Goal: Book appointment/travel/reservation

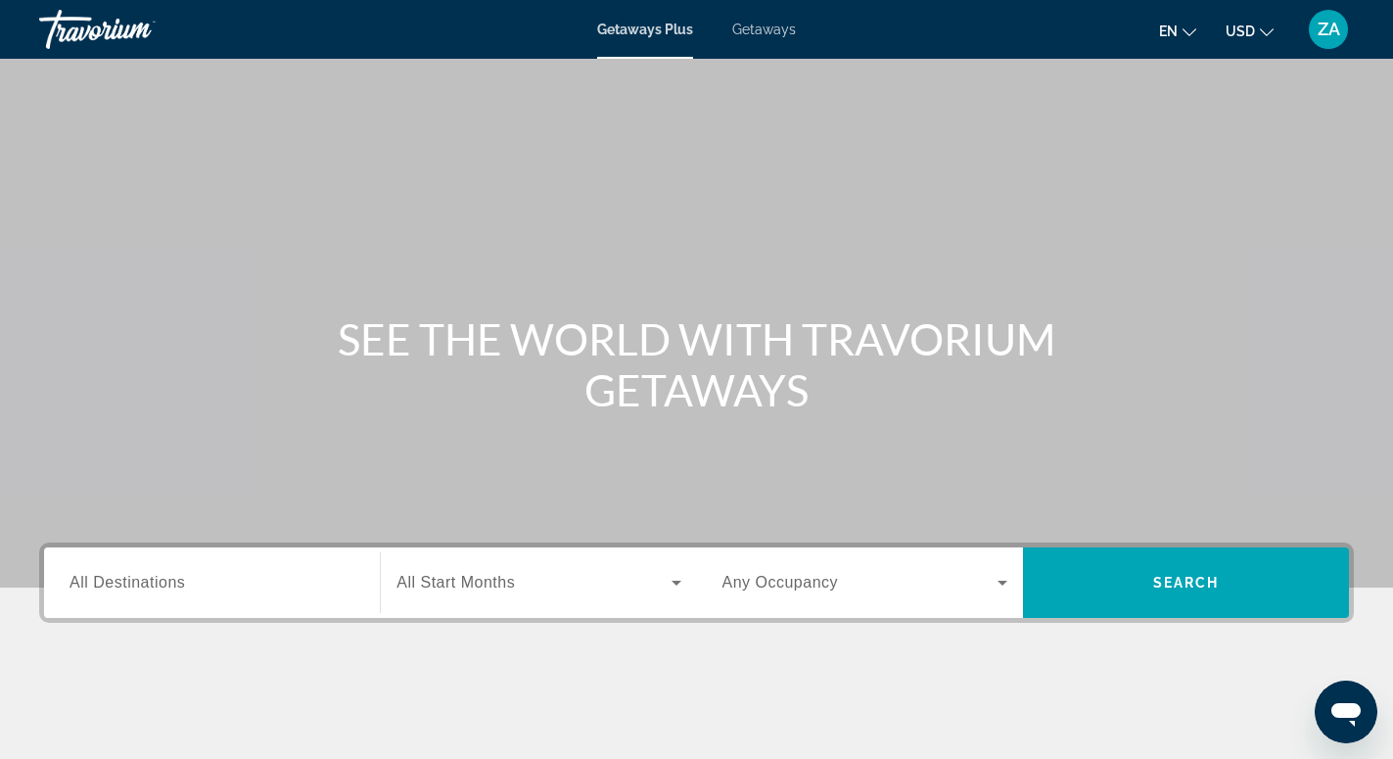
click at [231, 585] on input "Destination All Destinations" at bounding box center [212, 583] width 285 height 23
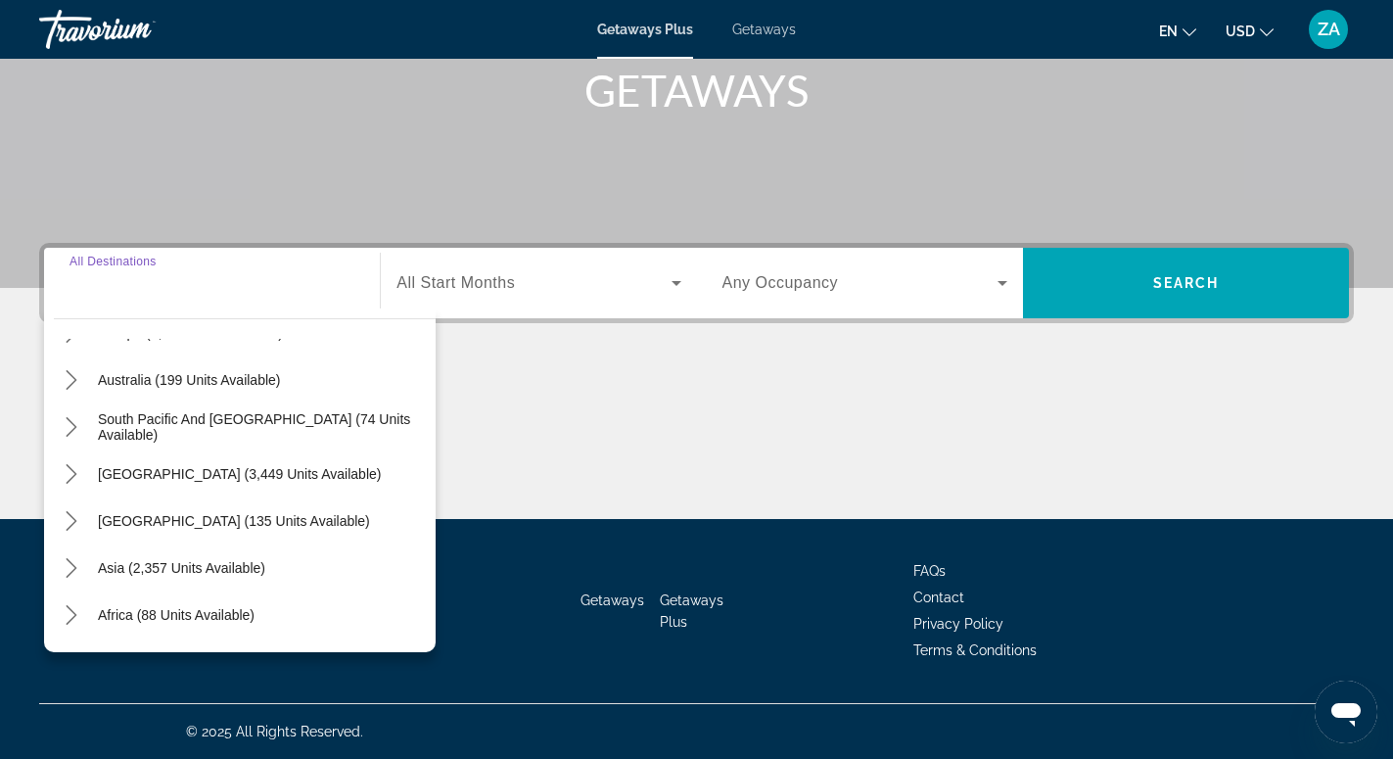
scroll to position [317, 0]
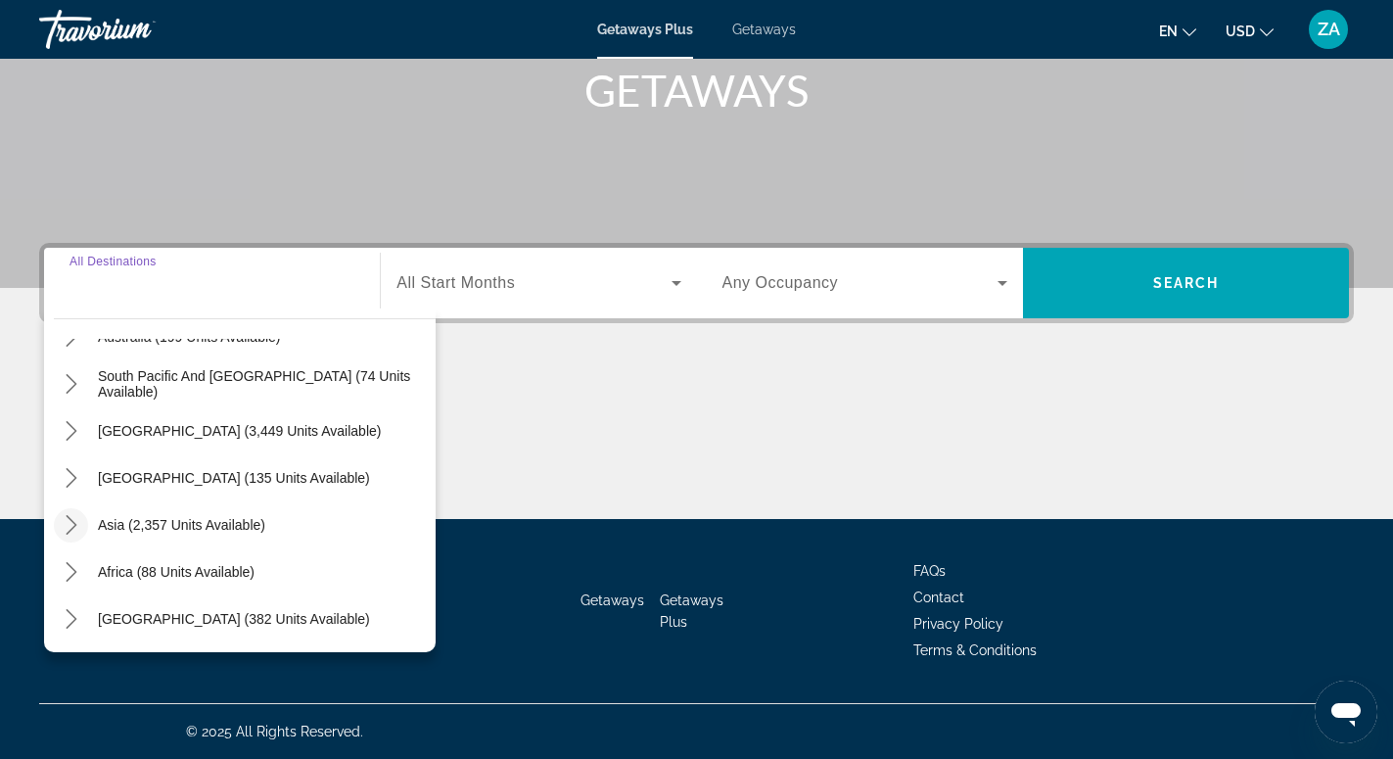
click at [73, 525] on icon "Toggle Asia (2,357 units available) submenu" at bounding box center [72, 525] width 20 height 20
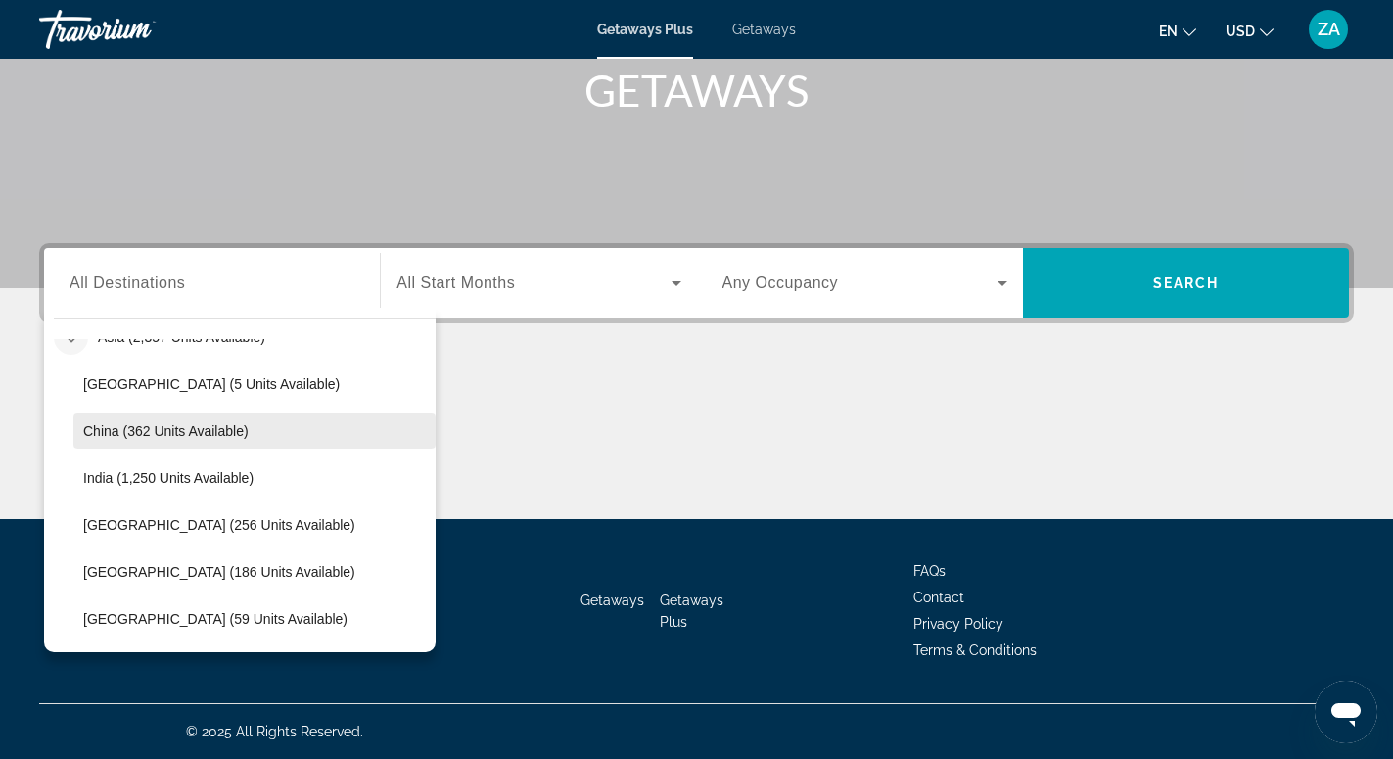
scroll to position [540, 0]
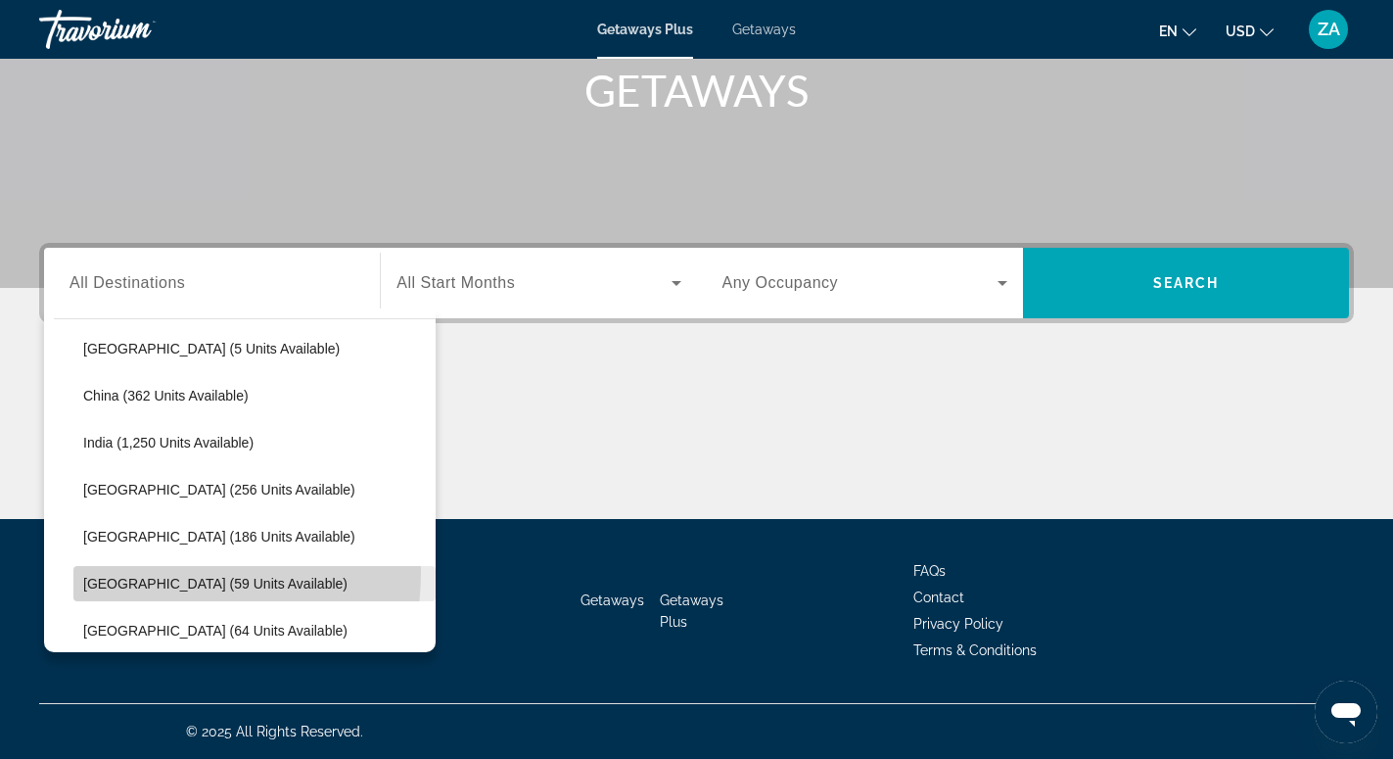
click at [144, 572] on span "Select destination: Maldives (59 units available)" at bounding box center [254, 583] width 362 height 47
type input "**********"
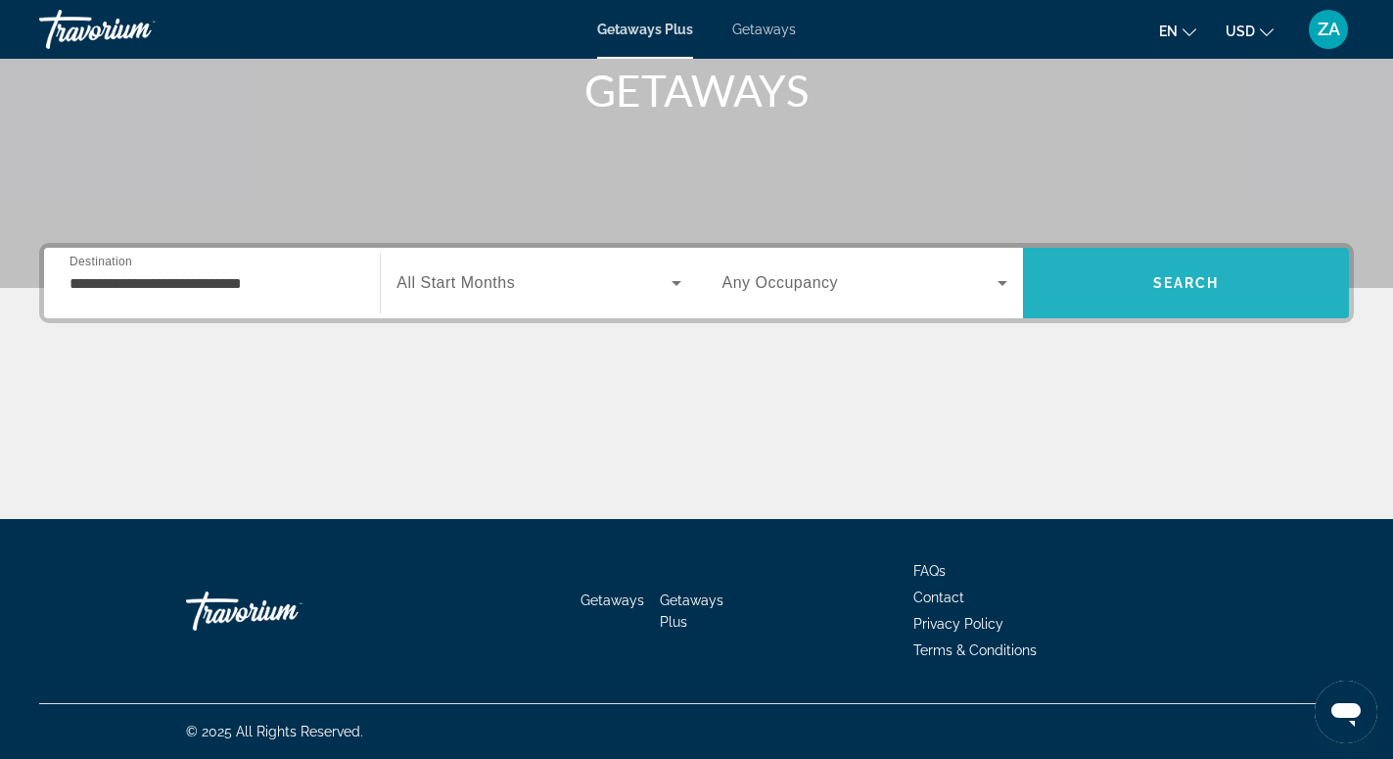
click at [1152, 281] on span "Search" at bounding box center [1186, 282] width 326 height 47
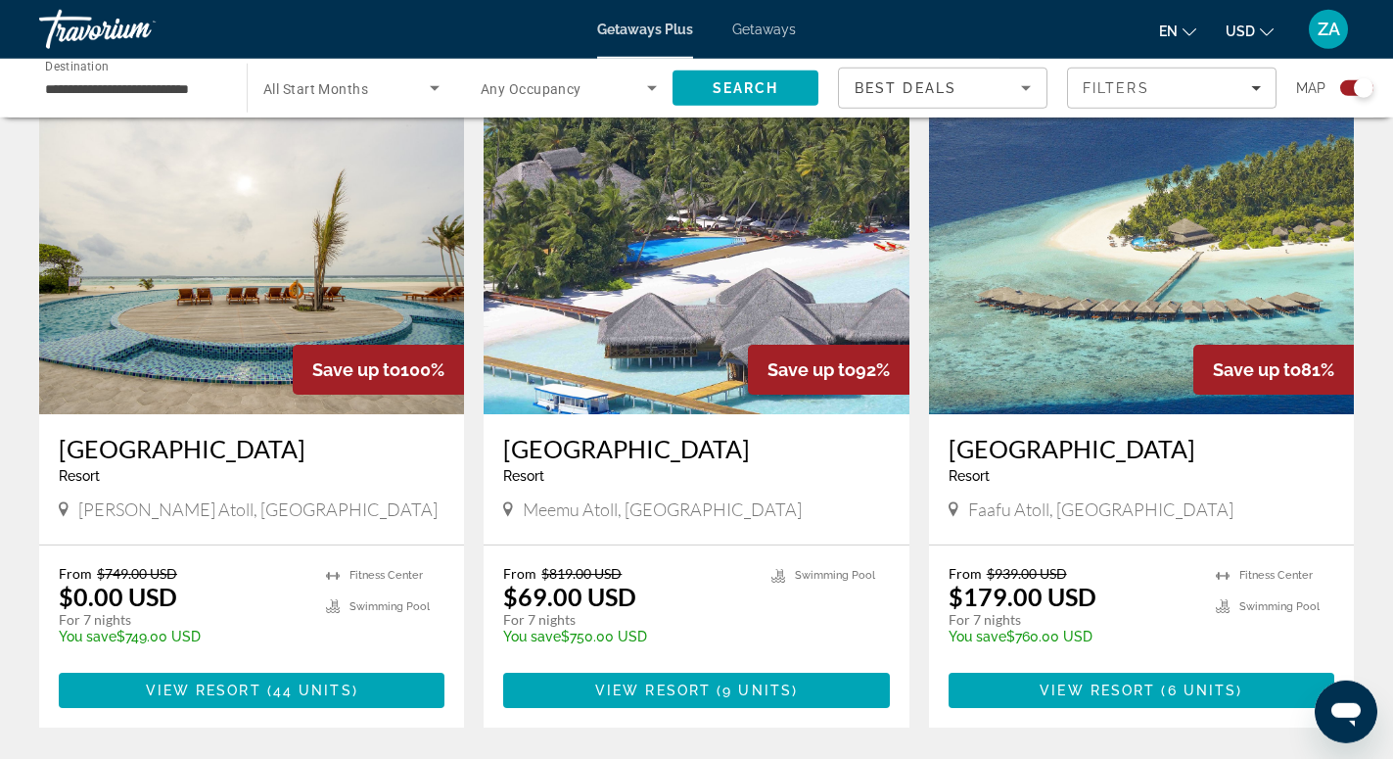
scroll to position [699, 0]
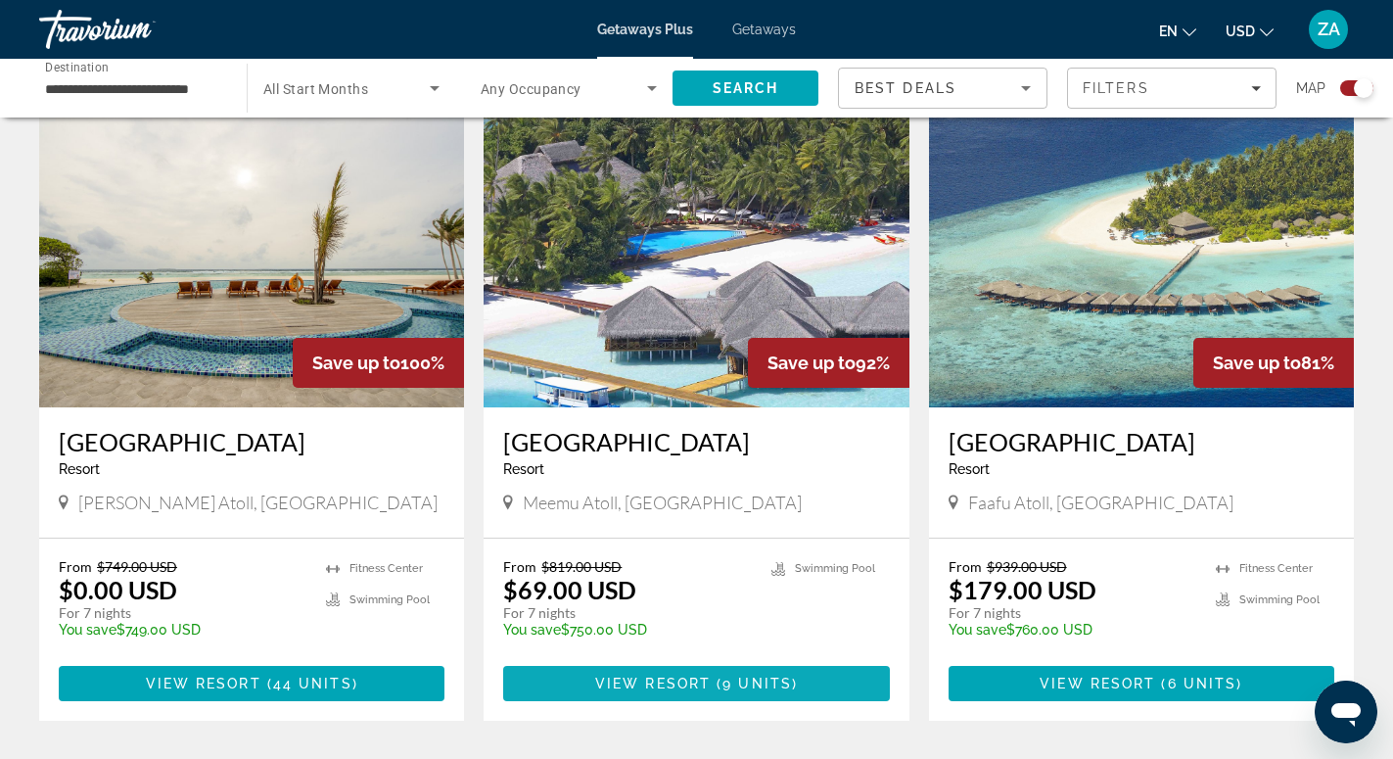
click at [700, 690] on span "View Resort" at bounding box center [653, 683] width 116 height 16
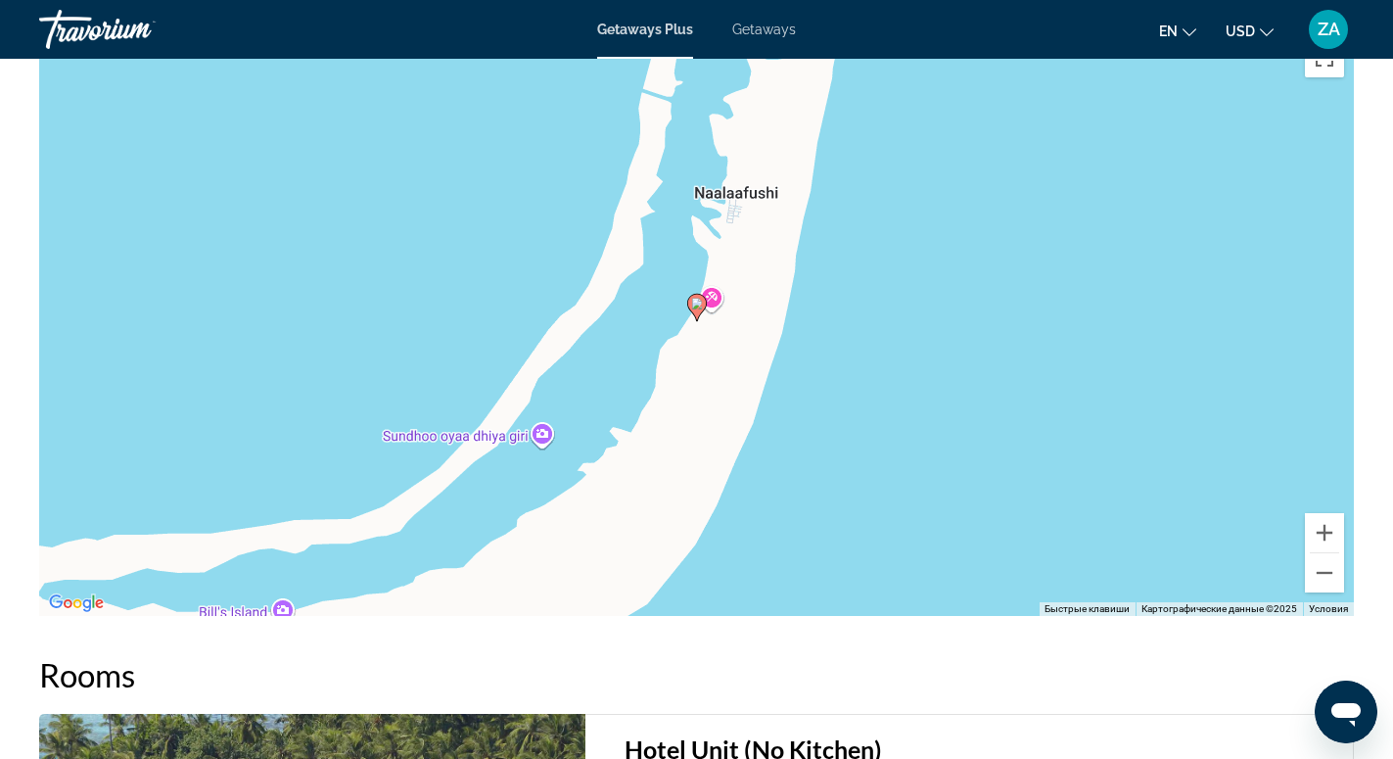
scroll to position [2397, 0]
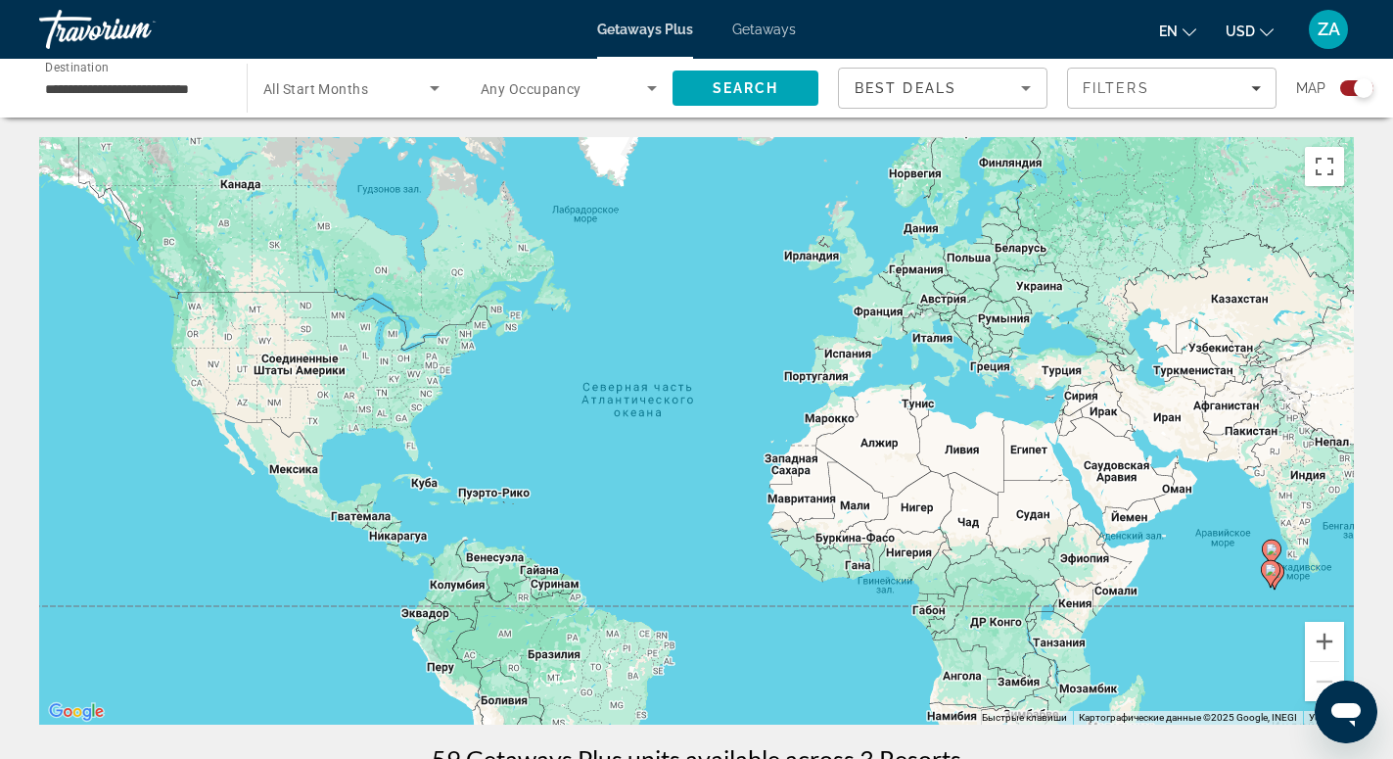
click at [128, 88] on input "**********" at bounding box center [133, 88] width 176 height 23
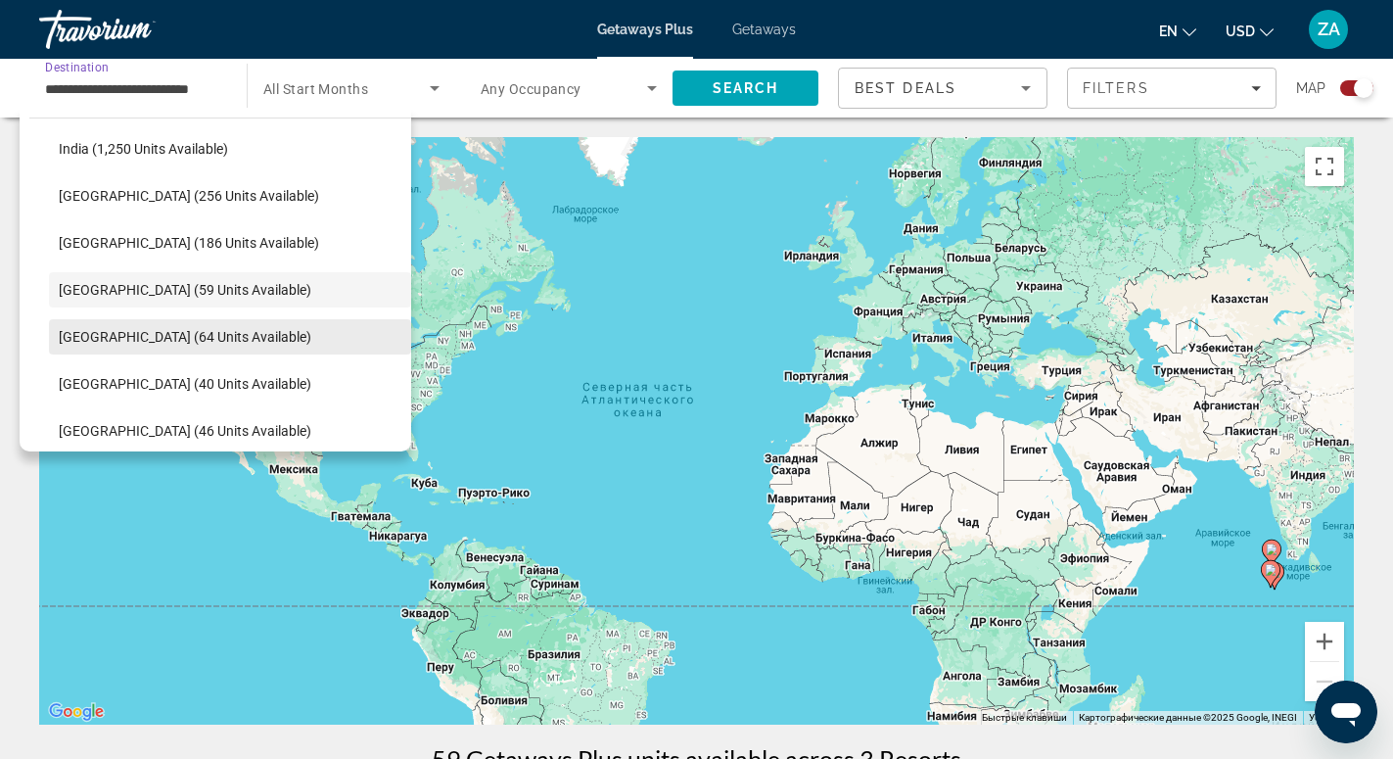
scroll to position [727, 0]
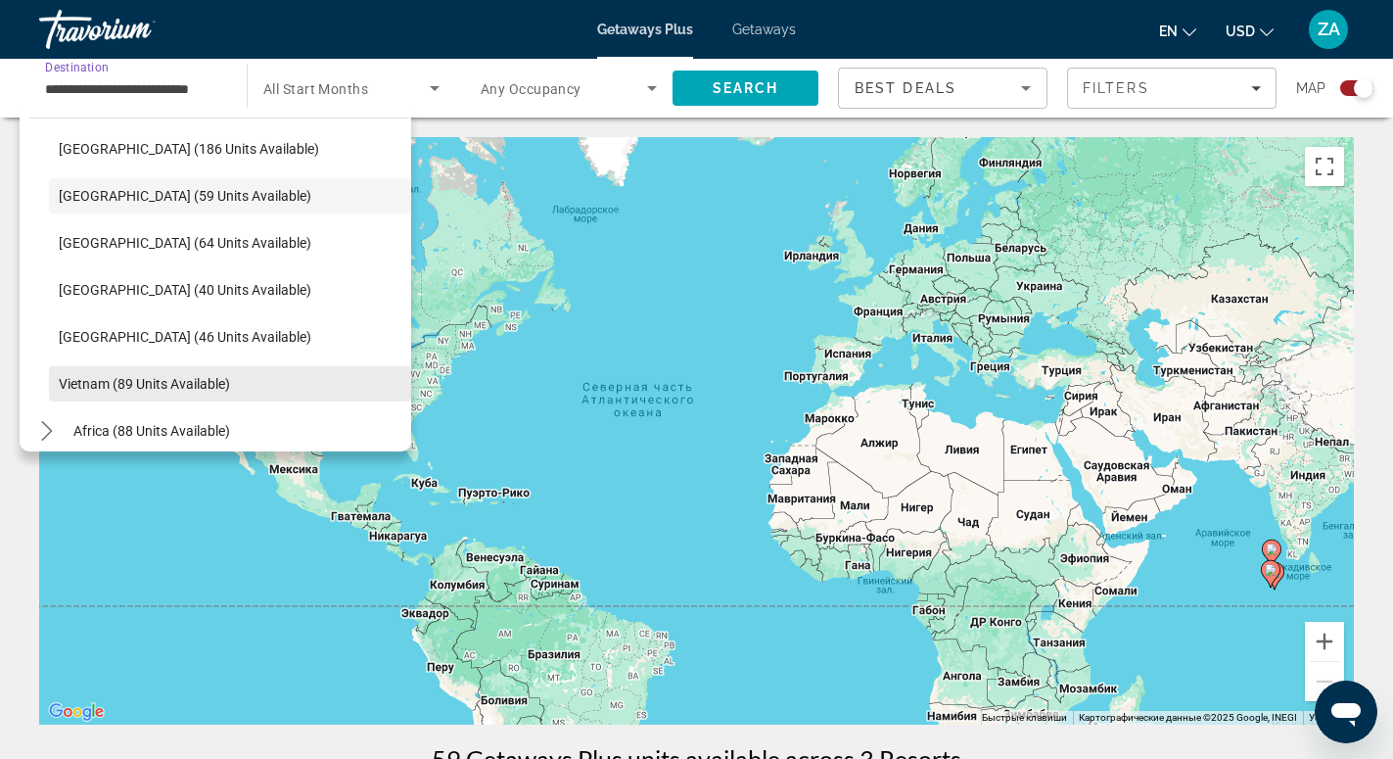
click at [132, 380] on span "Vietnam (89 units available)" at bounding box center [144, 384] width 171 height 16
type input "**********"
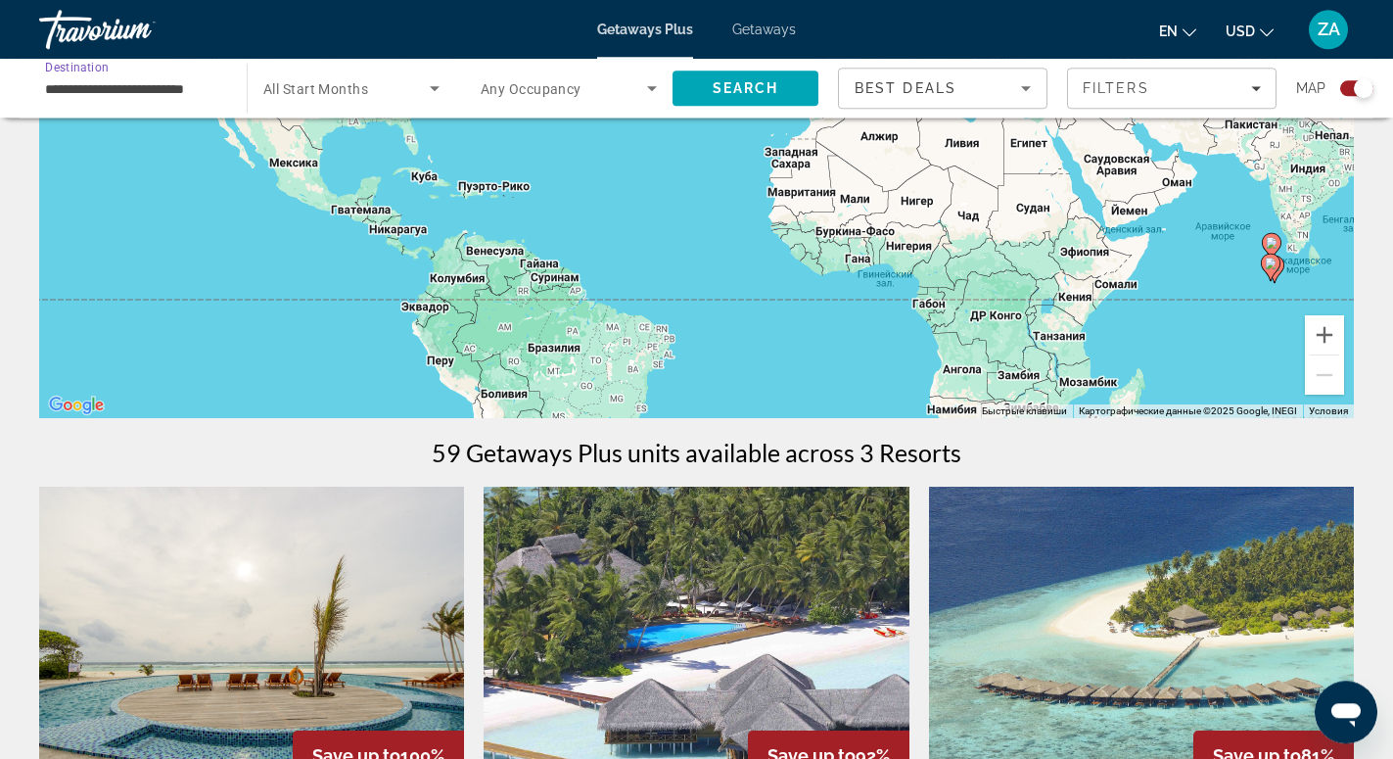
scroll to position [300, 0]
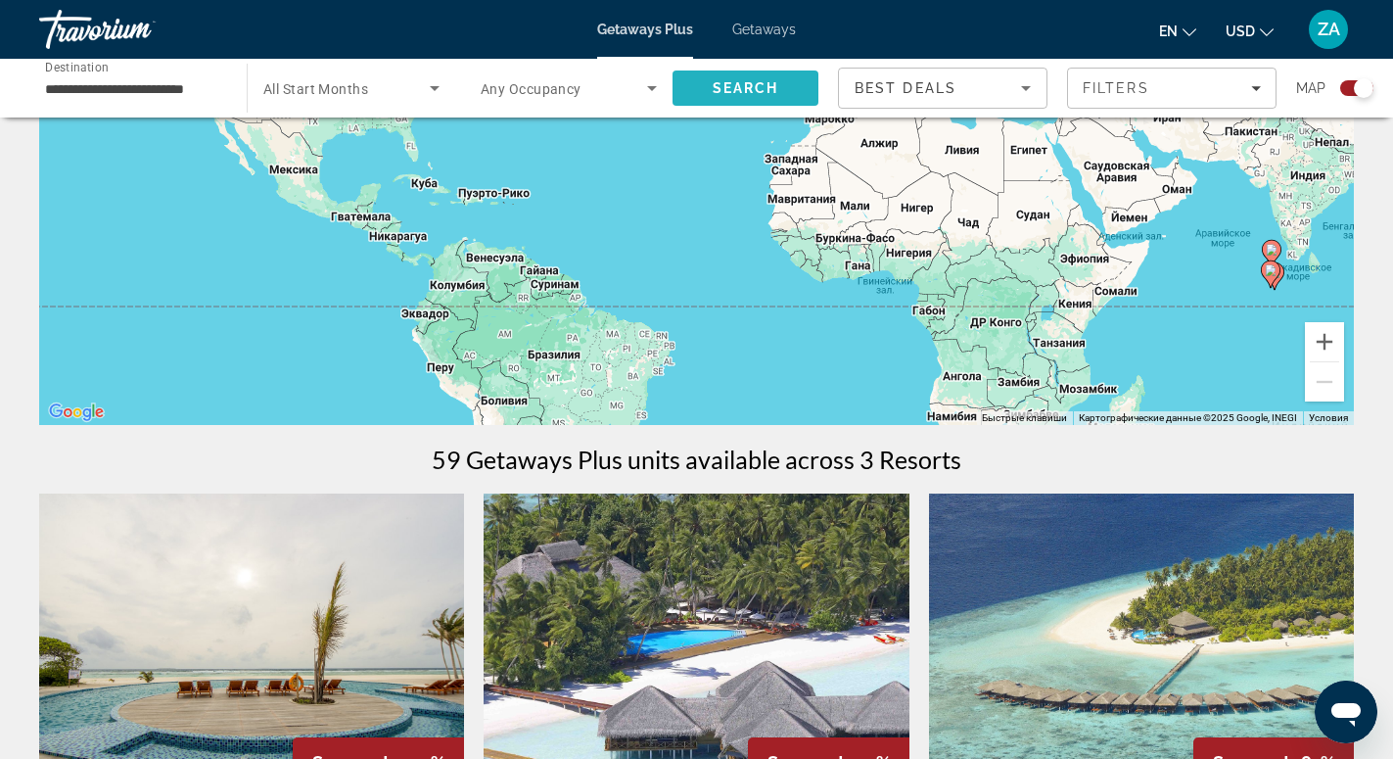
click at [772, 90] on span "Search" at bounding box center [746, 88] width 67 height 16
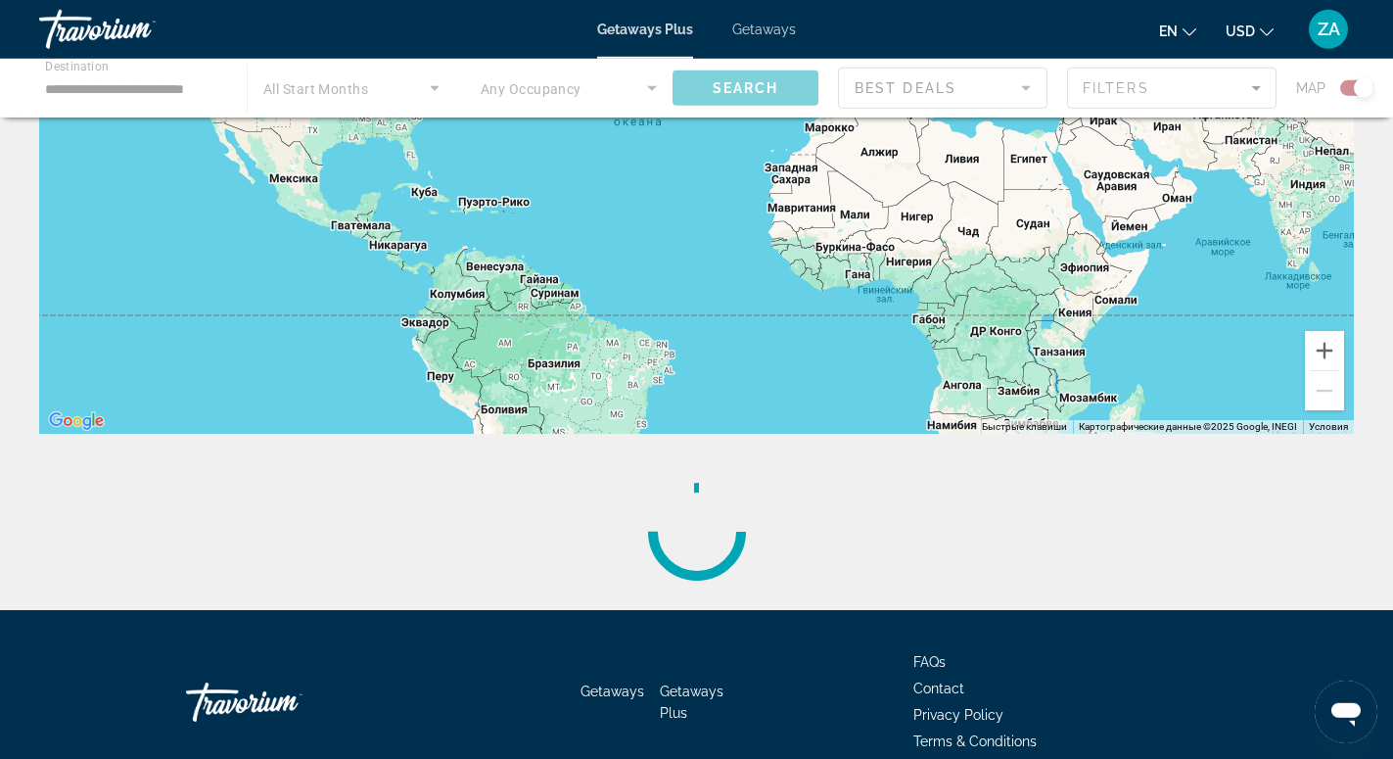
scroll to position [300, 0]
